Goal: Task Accomplishment & Management: Complete application form

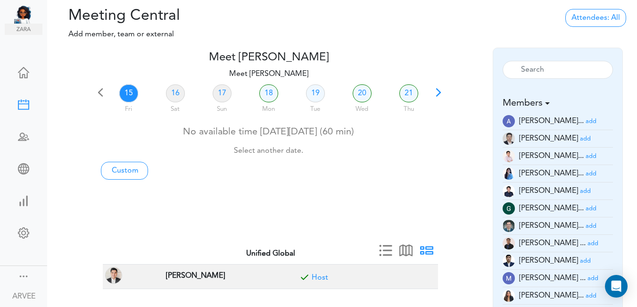
scroll to position [1, 0]
click at [265, 96] on link "18" at bounding box center [268, 93] width 19 height 18
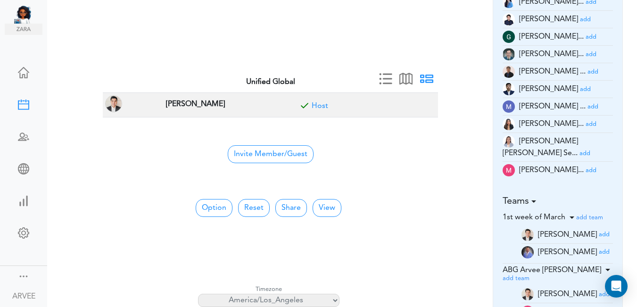
scroll to position [177, 0]
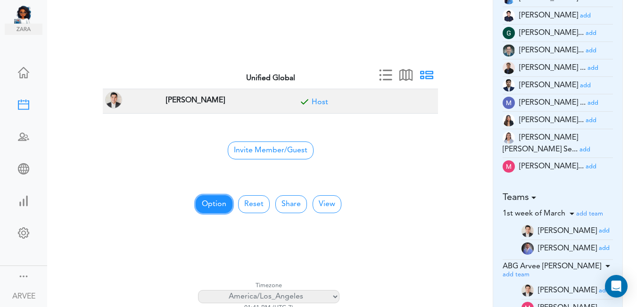
click at [215, 204] on button "Option" at bounding box center [214, 204] width 37 height 18
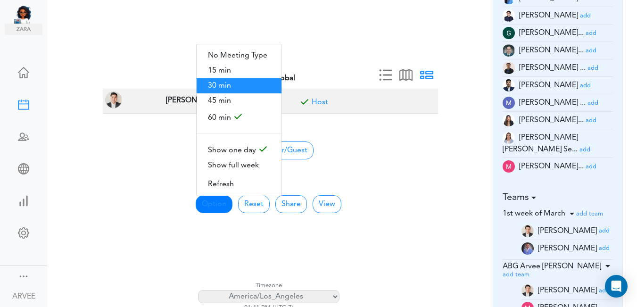
click at [237, 86] on span "30 min" at bounding box center [238, 85] width 85 height 15
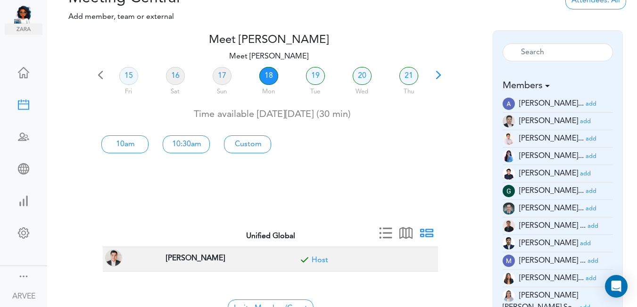
scroll to position [14, 0]
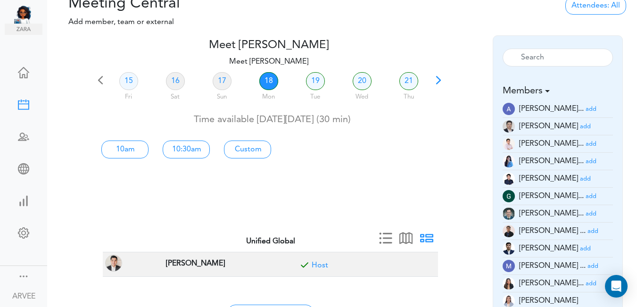
click at [585, 141] on small "add" at bounding box center [590, 144] width 11 height 6
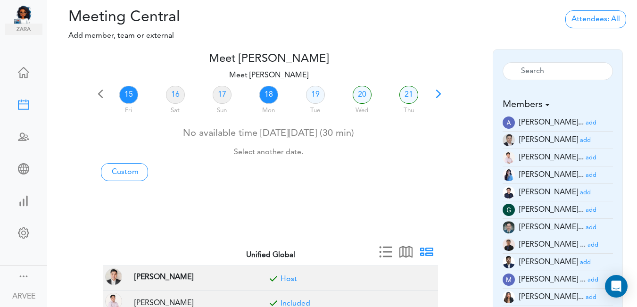
click at [270, 98] on link "18" at bounding box center [268, 95] width 19 height 18
click at [130, 168] on link "Custom" at bounding box center [124, 172] width 47 height 18
type input "Meet [PERSON_NAME]"
type input "[URL][DOMAIN_NAME][SECURITY_DATA]"
type input "[DATE]T14:00"
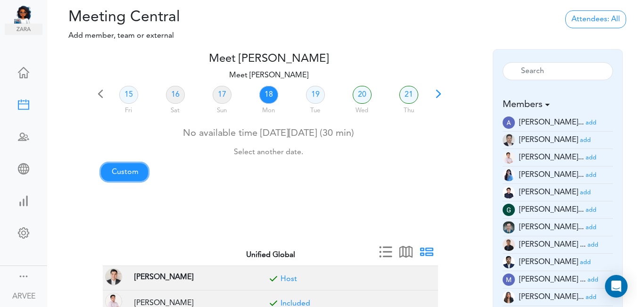
type input "[DATE]T14:30"
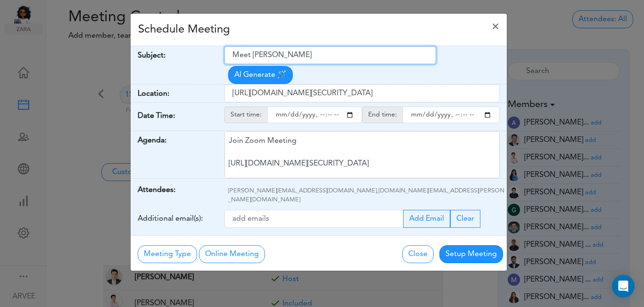
drag, startPoint x: 232, startPoint y: 55, endPoint x: 316, endPoint y: 53, distance: 84.4
click at [316, 53] on input "Meet [PERSON_NAME]" at bounding box center [330, 55] width 212 height 18
paste input "Internal Call: Mililani 2024 Tax Return Discussion"
type input "Internal Call: Mililani 2024 Tax Return Discussion"
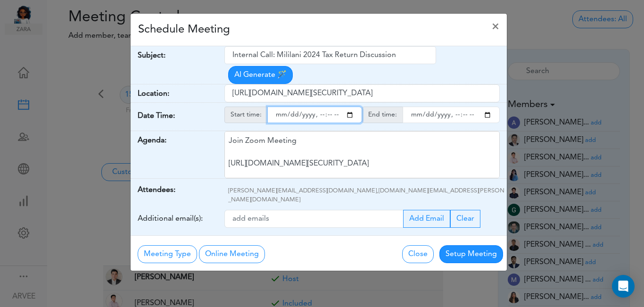
click at [349, 106] on input "starttime" at bounding box center [314, 114] width 95 height 16
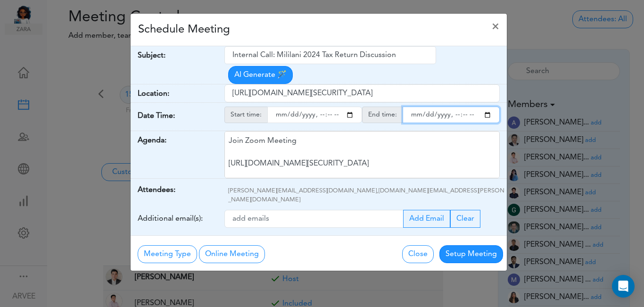
type input "[DATE]T17:00"
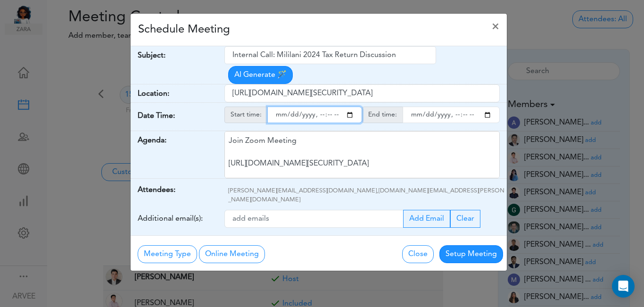
click at [488, 106] on input "endtime" at bounding box center [450, 114] width 97 height 16
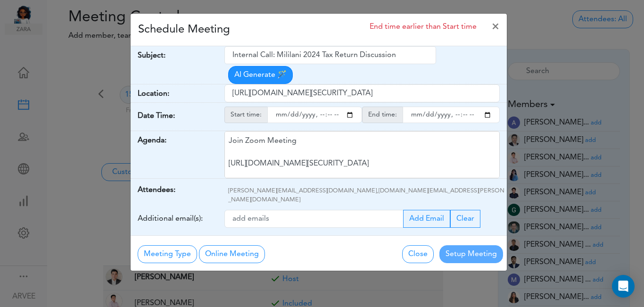
type input "[DATE]T17:30"
click at [326, 28] on div "Schedule Meeting End time earlier than Start time ×" at bounding box center [319, 30] width 376 height 33
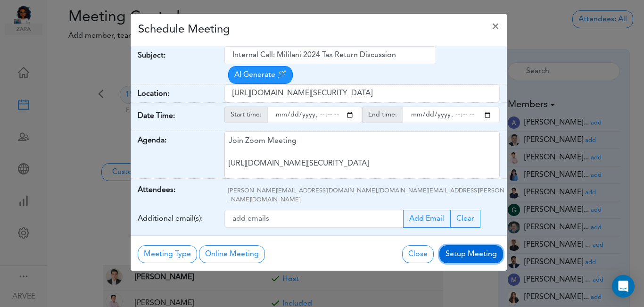
click at [466, 245] on button "Setup Meeting" at bounding box center [471, 254] width 64 height 18
